Goal: Find specific page/section: Find specific page/section

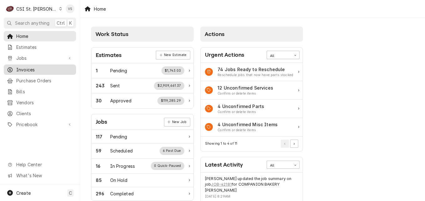
click at [24, 66] on span "Invoices" at bounding box center [44, 69] width 57 height 7
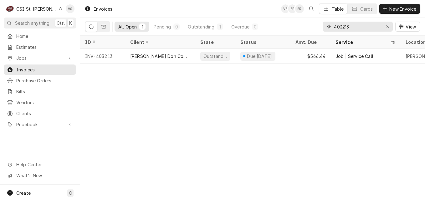
drag, startPoint x: 352, startPoint y: 26, endPoint x: 317, endPoint y: 26, distance: 35.4
click at [317, 27] on div "All Open 1 Pending 0 Outstanding 1 Overdue 0 403213 View" at bounding box center [252, 27] width 335 height 18
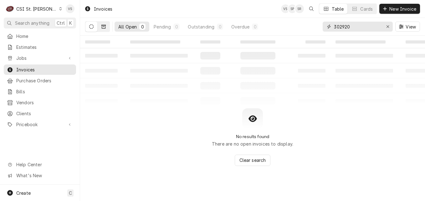
type input "302920"
click at [104, 30] on button "Dynamic Content Wrapper" at bounding box center [104, 27] width 12 height 10
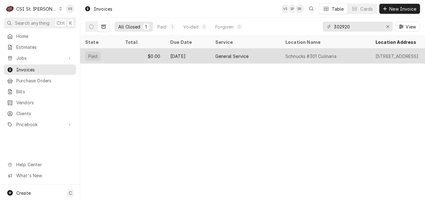
click at [133, 55] on div "$0.00" at bounding box center [142, 56] width 45 height 15
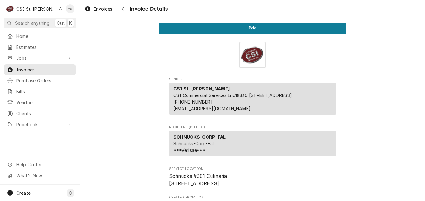
click at [59, 10] on icon "Dynamic Content Wrapper" at bounding box center [60, 8] width 3 height 3
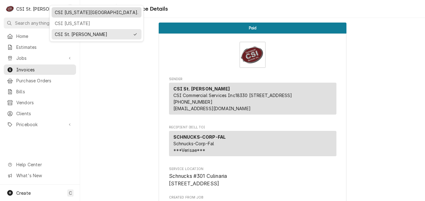
click at [69, 14] on div "CSI [US_STATE][GEOGRAPHIC_DATA]." at bounding box center [97, 12] width 84 height 7
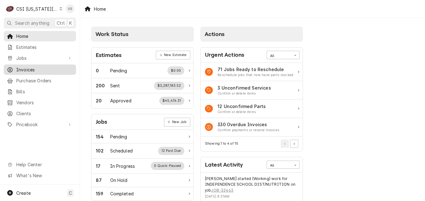
click at [30, 68] on span "Invoices" at bounding box center [44, 69] width 57 height 7
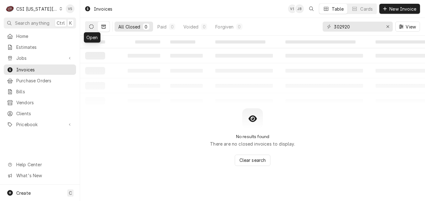
click at [94, 28] on button "Dynamic Content Wrapper" at bounding box center [91, 27] width 12 height 10
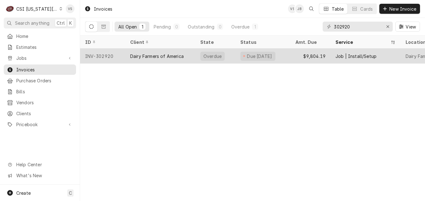
click at [161, 55] on div "Dairy Farmers of America" at bounding box center [157, 56] width 54 height 7
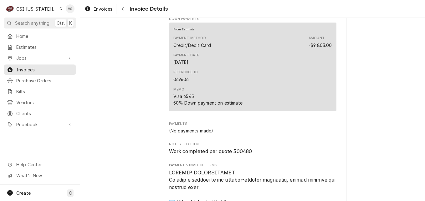
scroll to position [845, 0]
